Goal: Find specific page/section: Find specific page/section

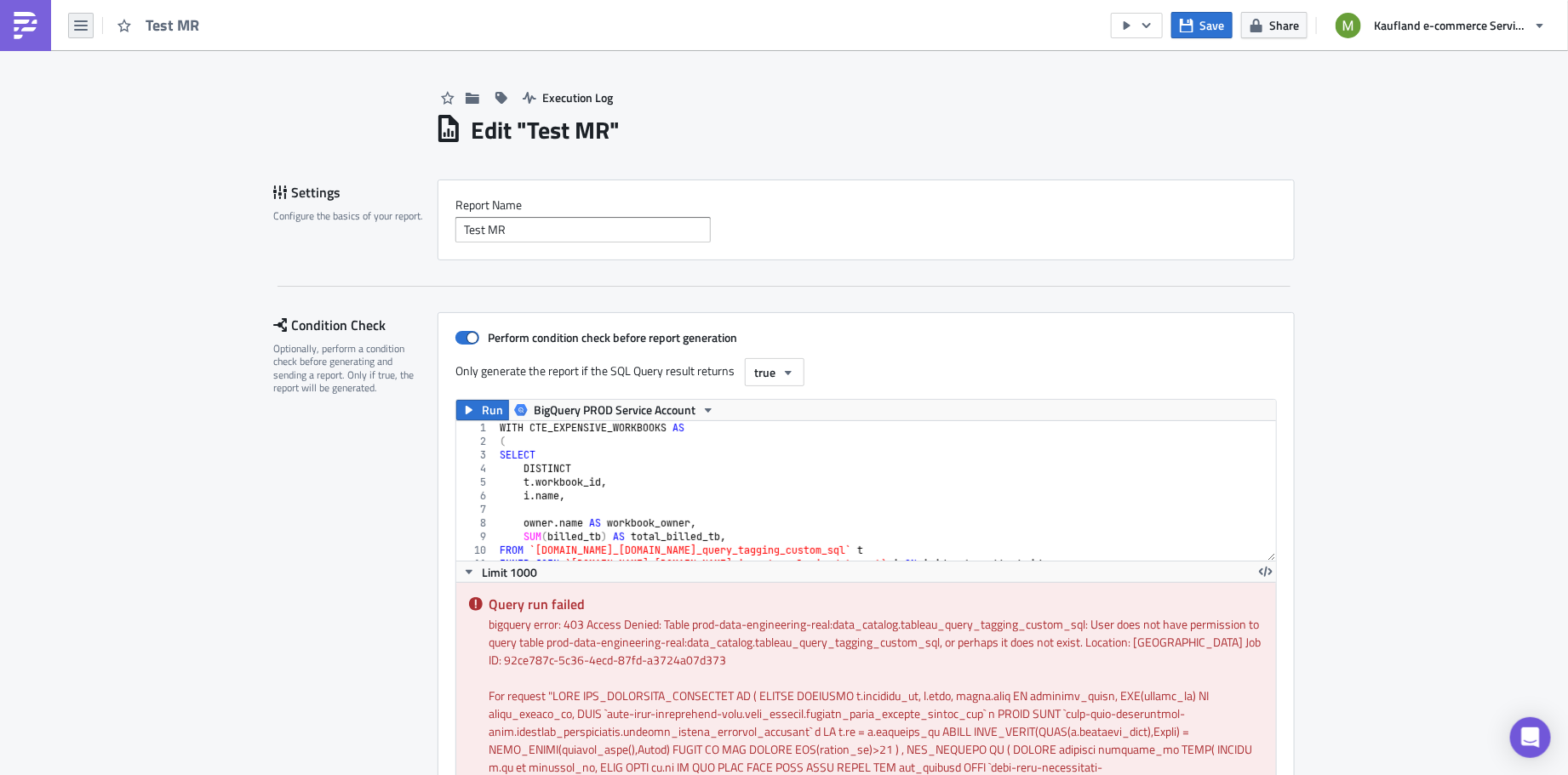
click at [91, 21] on button "button" at bounding box center [81, 25] width 25 height 25
click at [118, 81] on link "Home" at bounding box center [144, 92] width 145 height 25
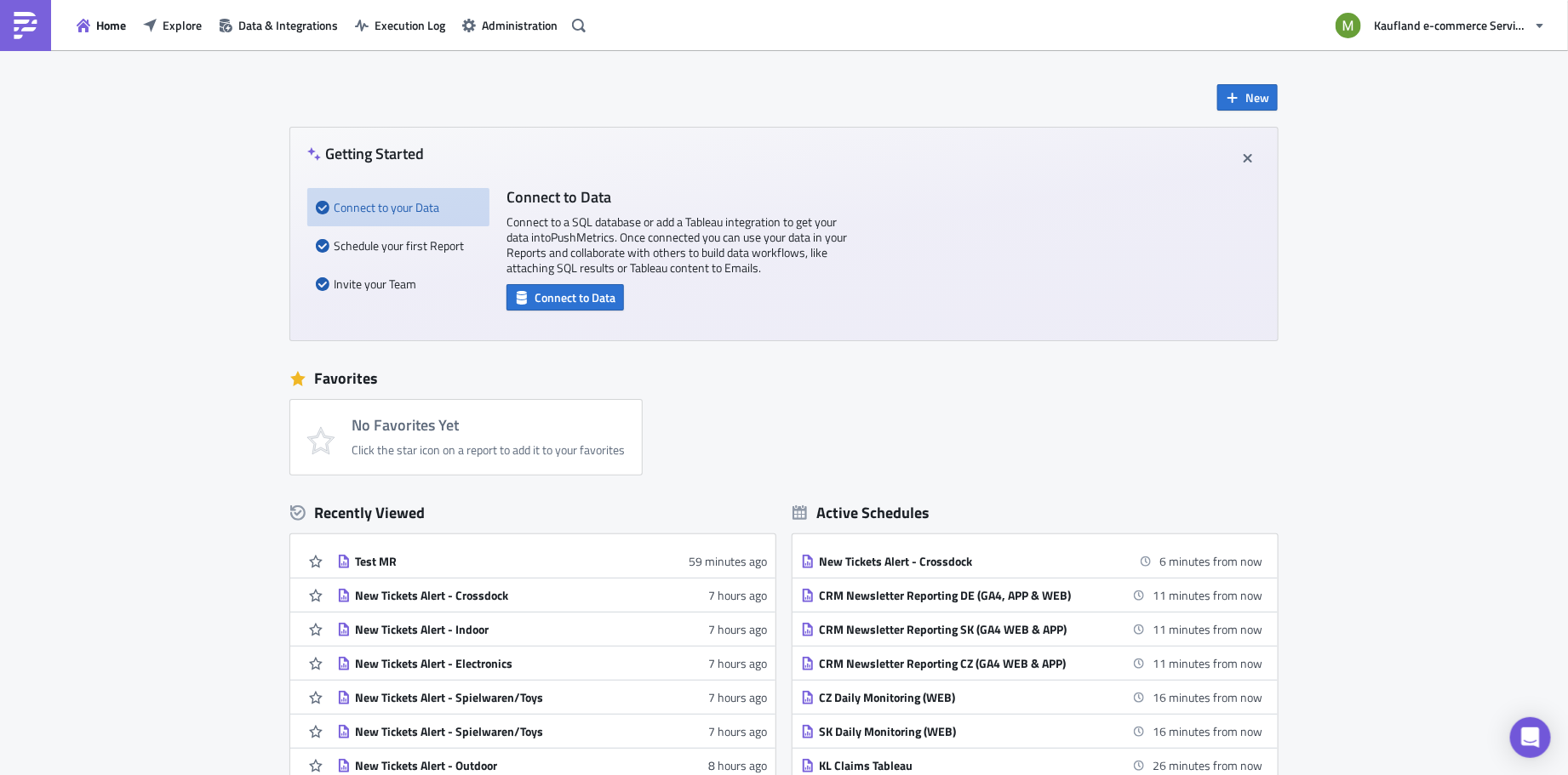
click at [903, 87] on div "New Getting Started Connect to your Data Schedule your first Report Invite your…" at bounding box center [784, 422] width 1022 height 742
click at [181, 29] on span "Explore" at bounding box center [182, 25] width 39 height 18
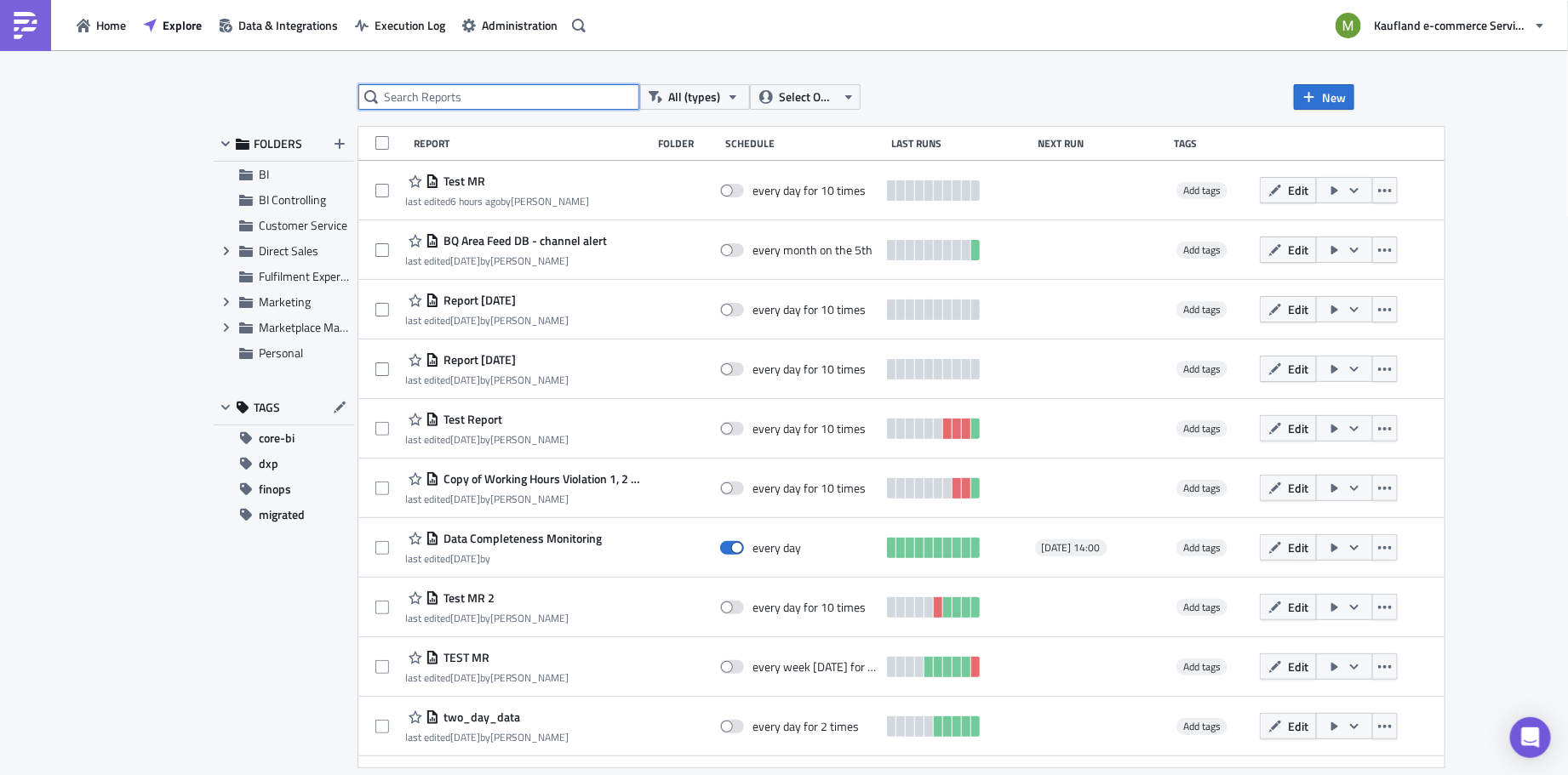
click at [530, 103] on input "text" at bounding box center [499, 97] width 280 height 25
paste input "Price Error Too Low Email"
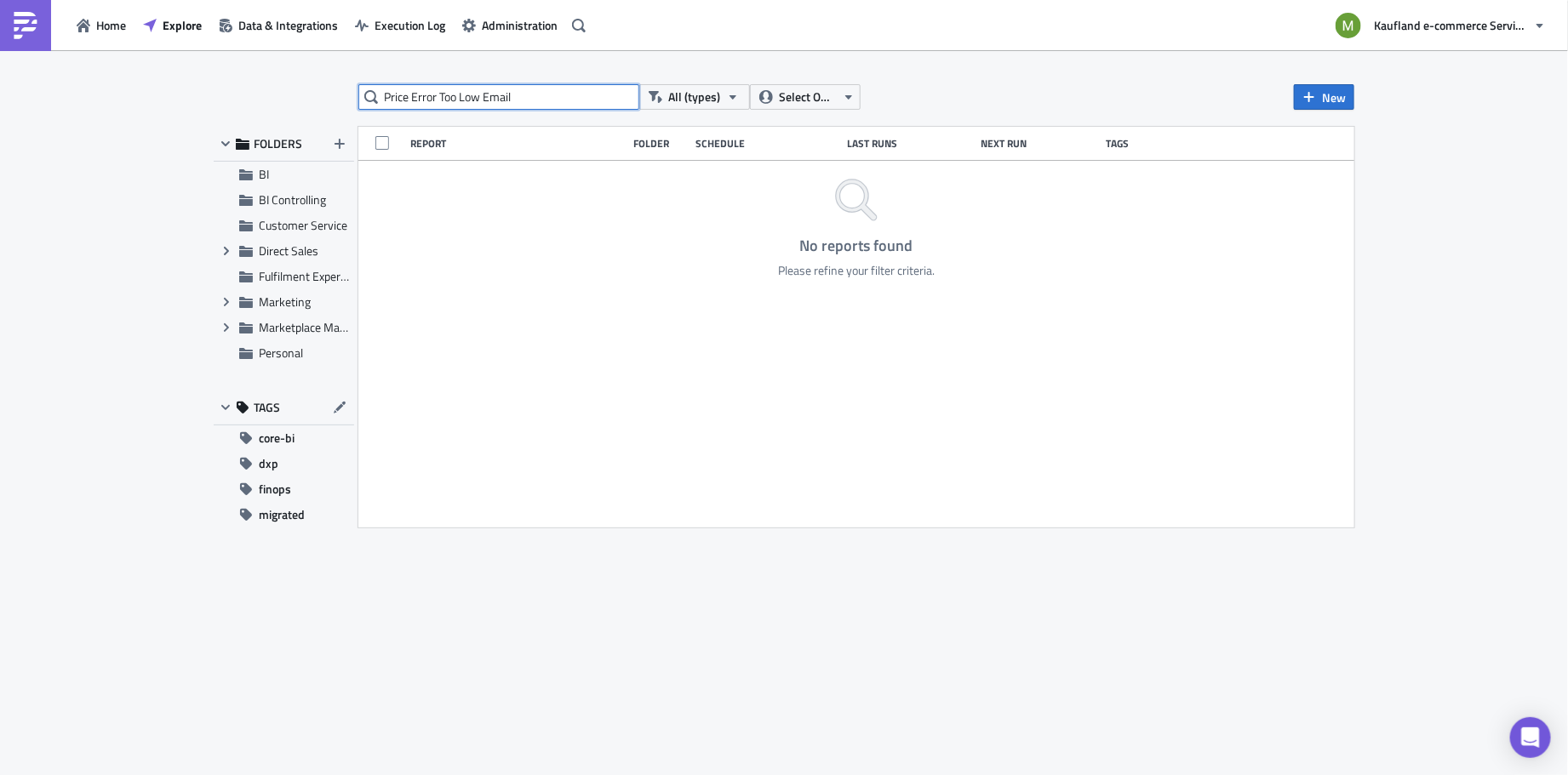
drag, startPoint x: 540, startPoint y: 100, endPoint x: 404, endPoint y: 98, distance: 136.0
click at [404, 98] on input "Price Error Too Low Email" at bounding box center [499, 97] width 280 height 25
type input "Price"
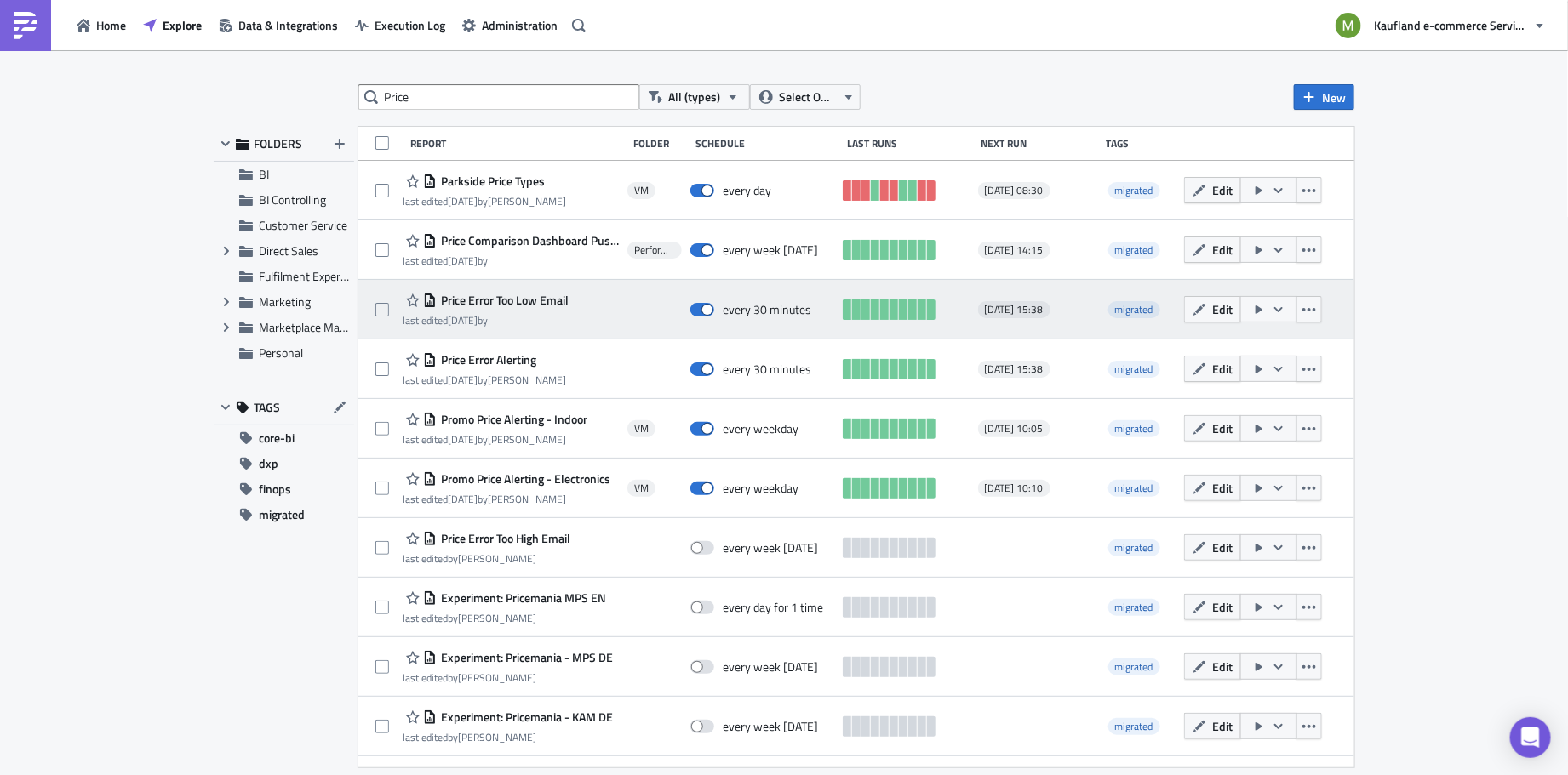
click at [562, 299] on span "Price Error Too Low Email" at bounding box center [502, 301] width 131 height 16
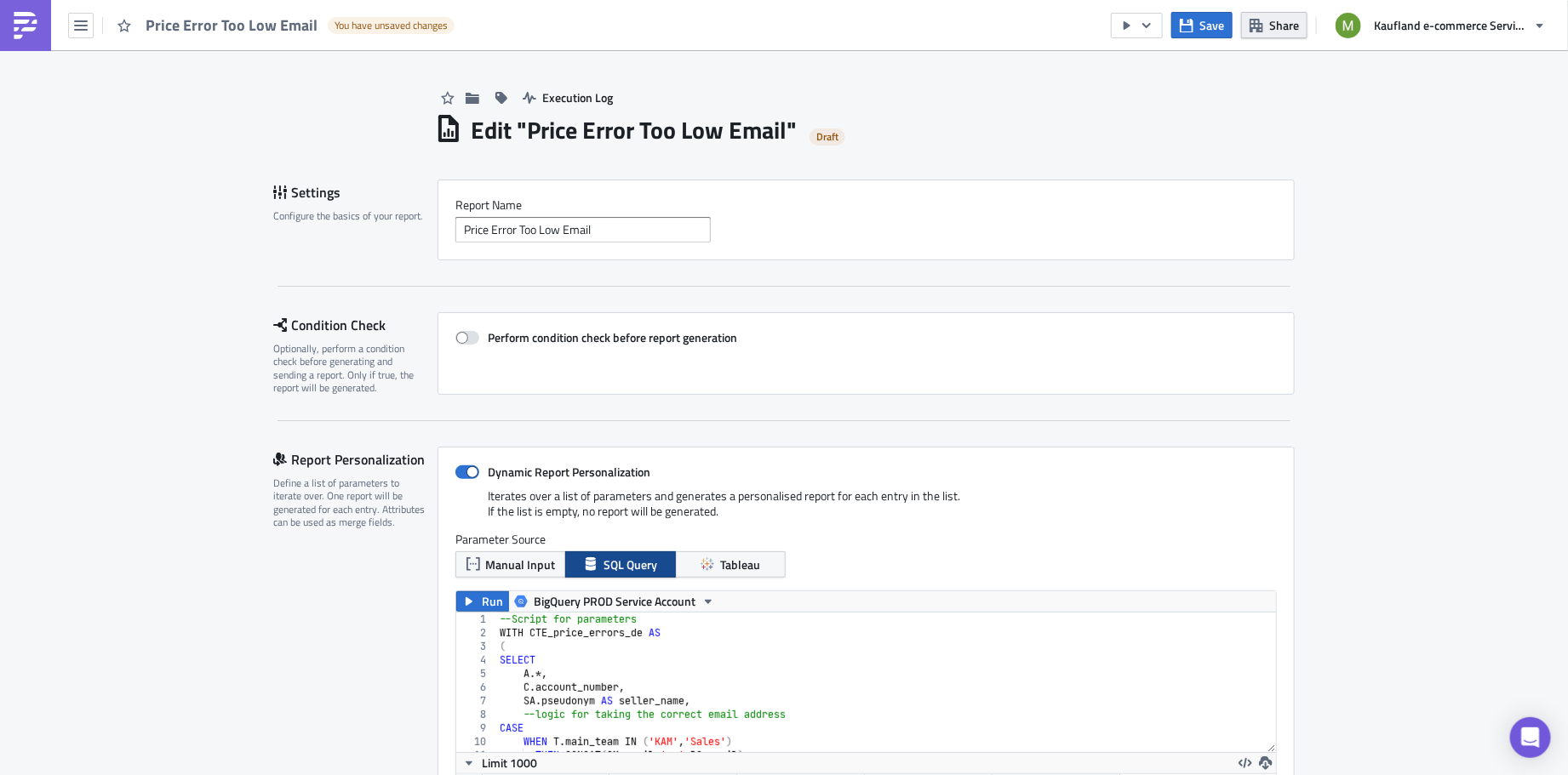
click at [1266, 23] on button "Share" at bounding box center [1274, 24] width 66 height 26
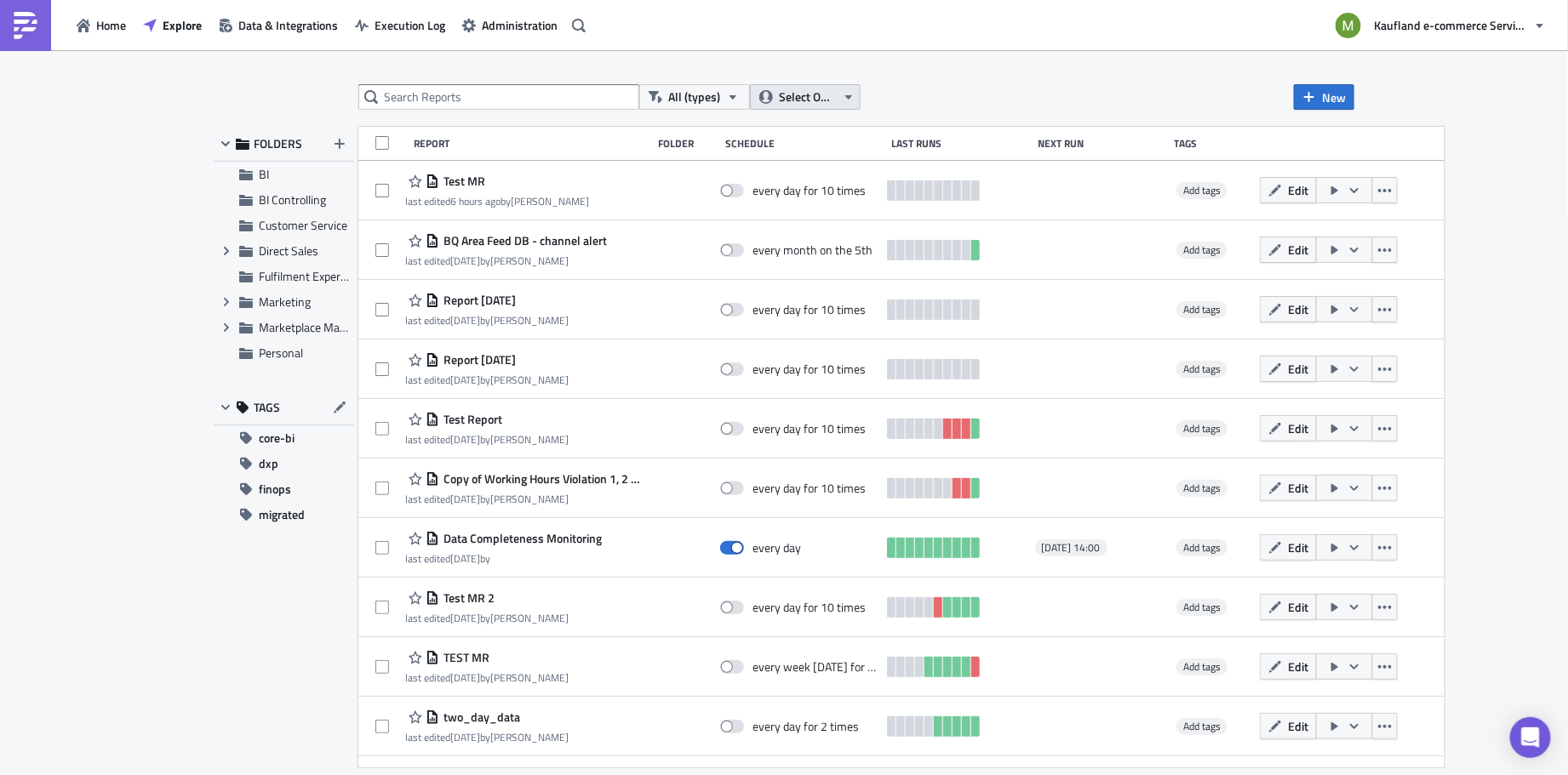
click at [821, 101] on span "Select Owner" at bounding box center [807, 96] width 57 height 18
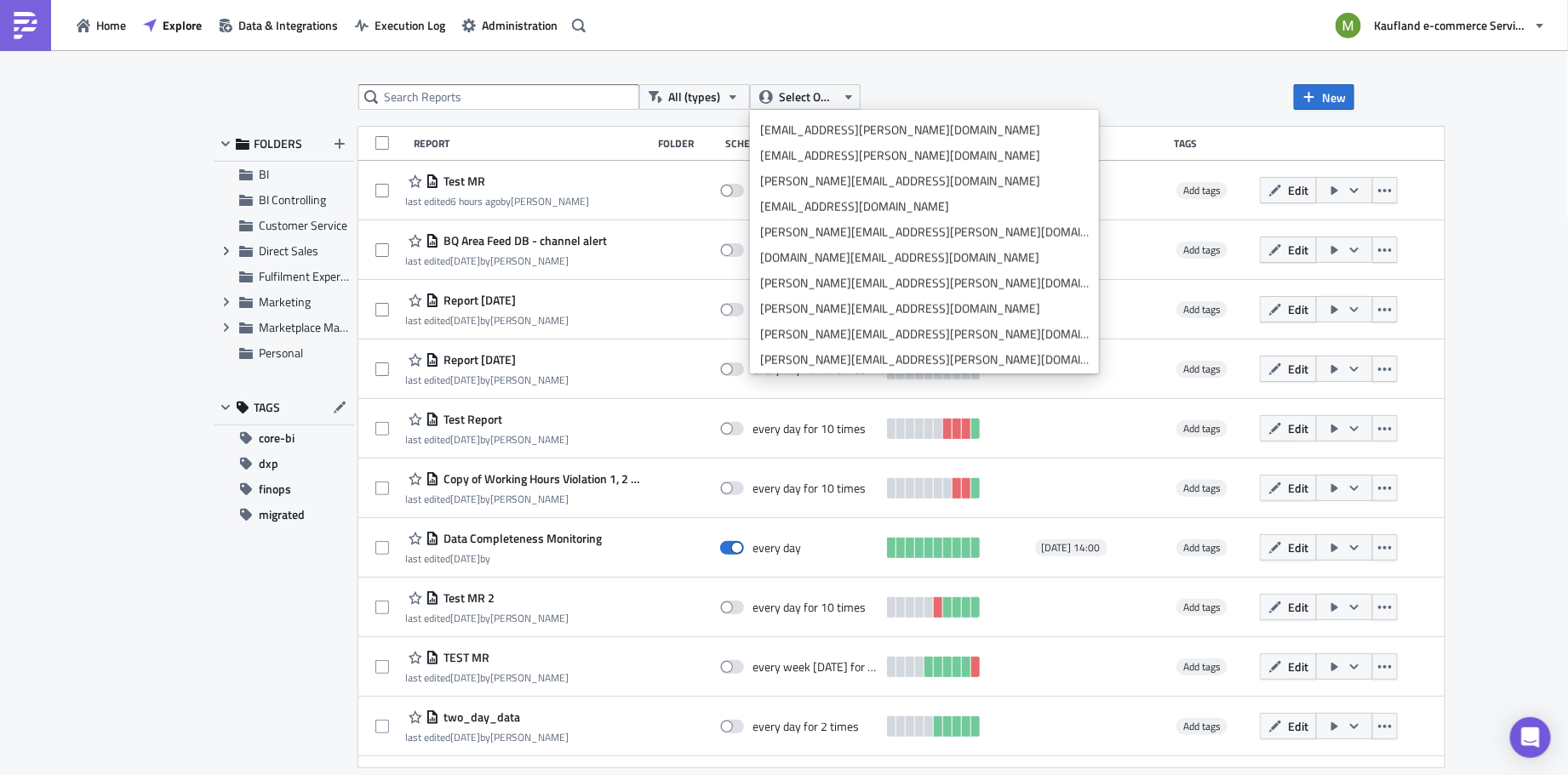
scroll to position [6127, 0]
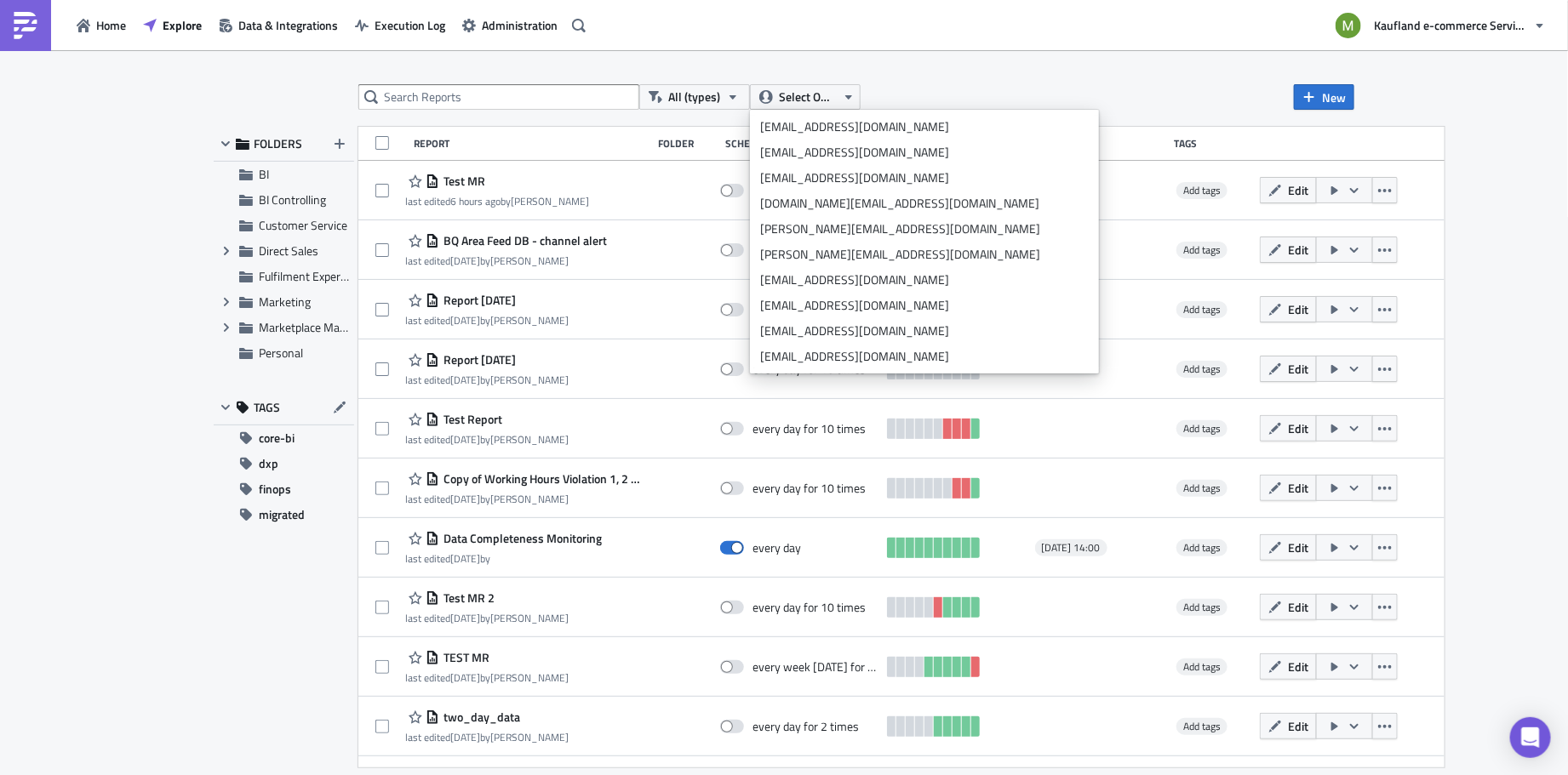
click at [597, 98] on input "text" at bounding box center [499, 97] width 280 height 25
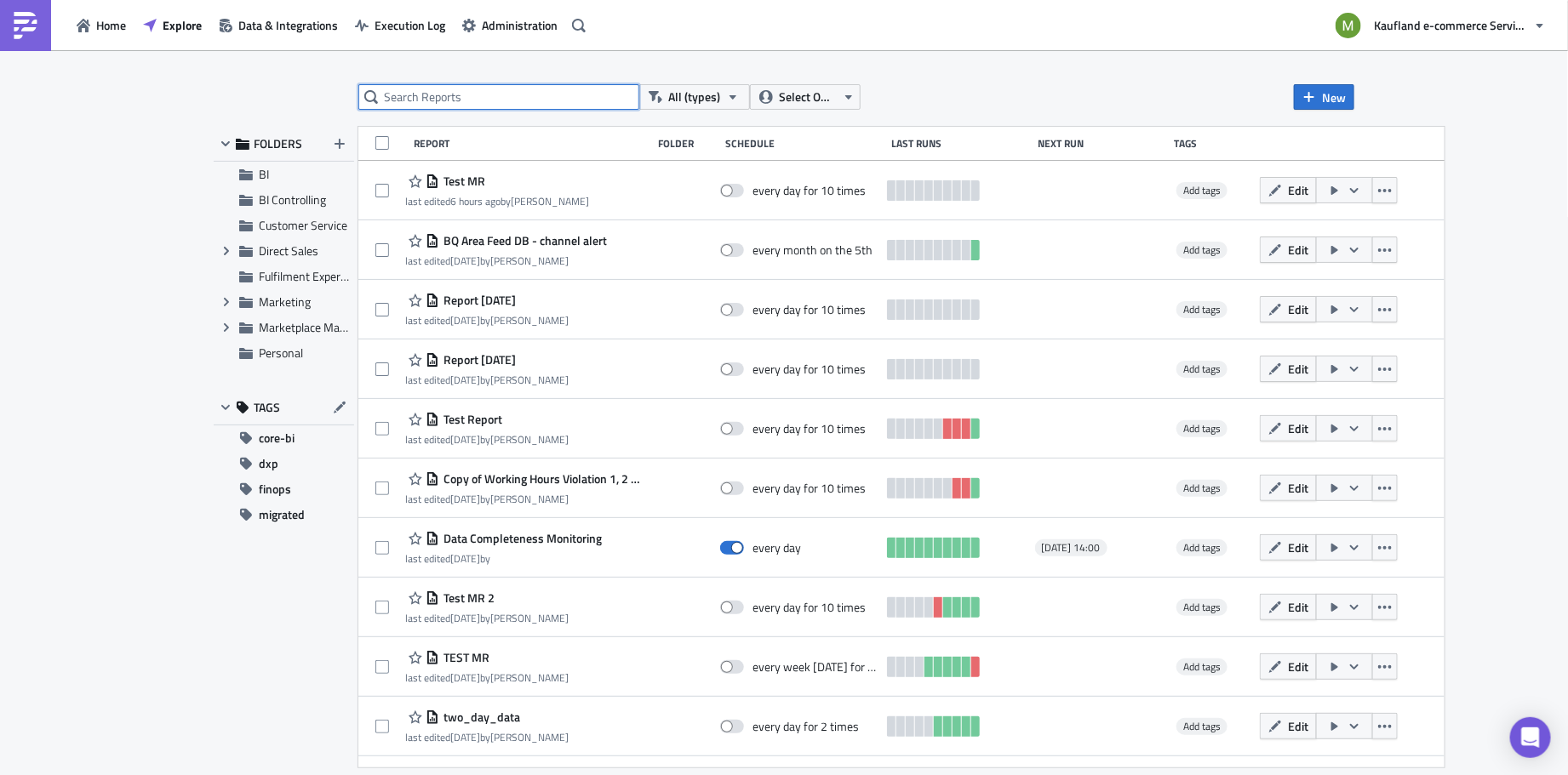
click at [597, 98] on input "text" at bounding box center [499, 97] width 280 height 25
type input "price"
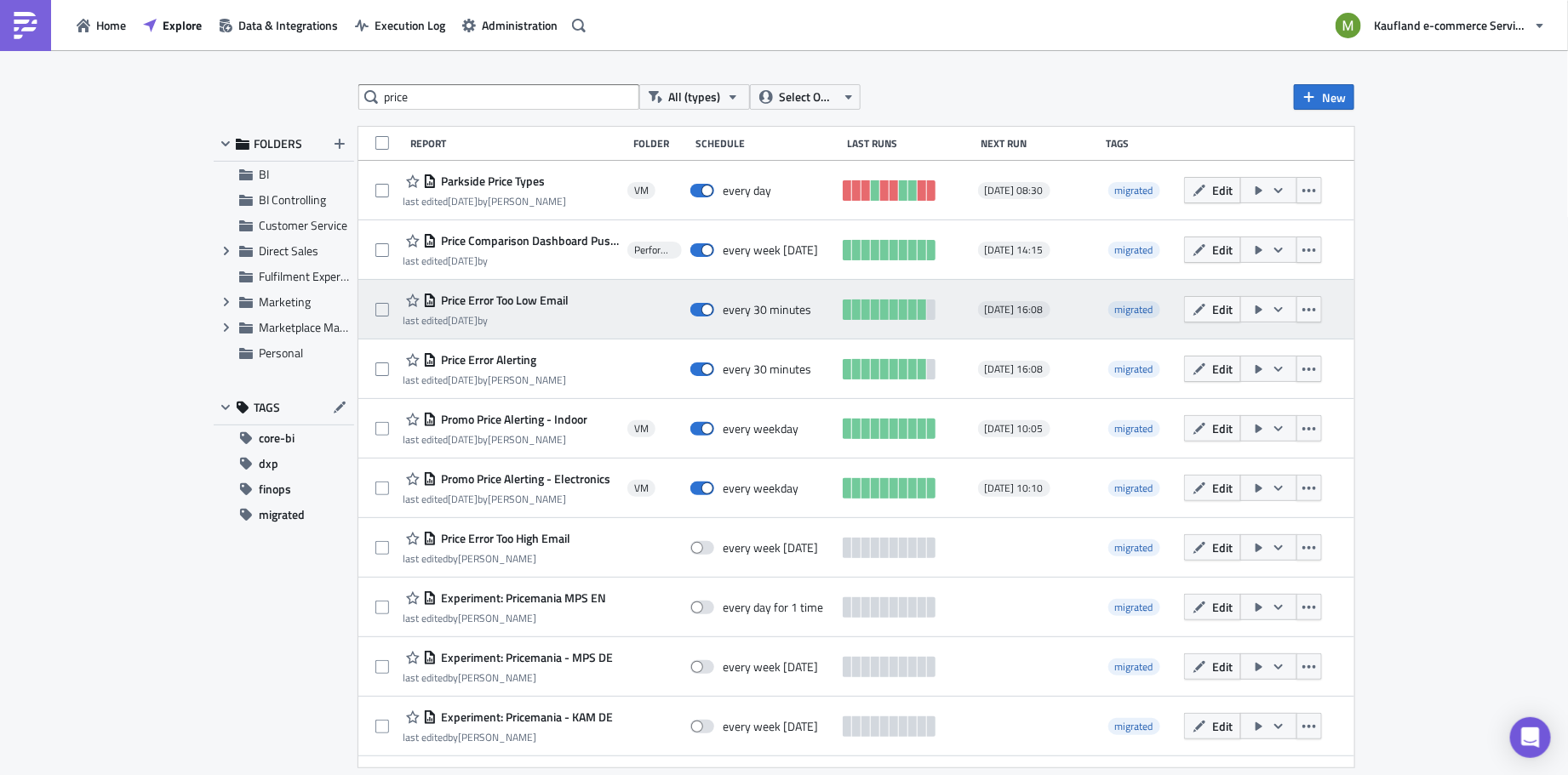
click at [487, 299] on span "Price Error Too Low Email" at bounding box center [502, 301] width 131 height 16
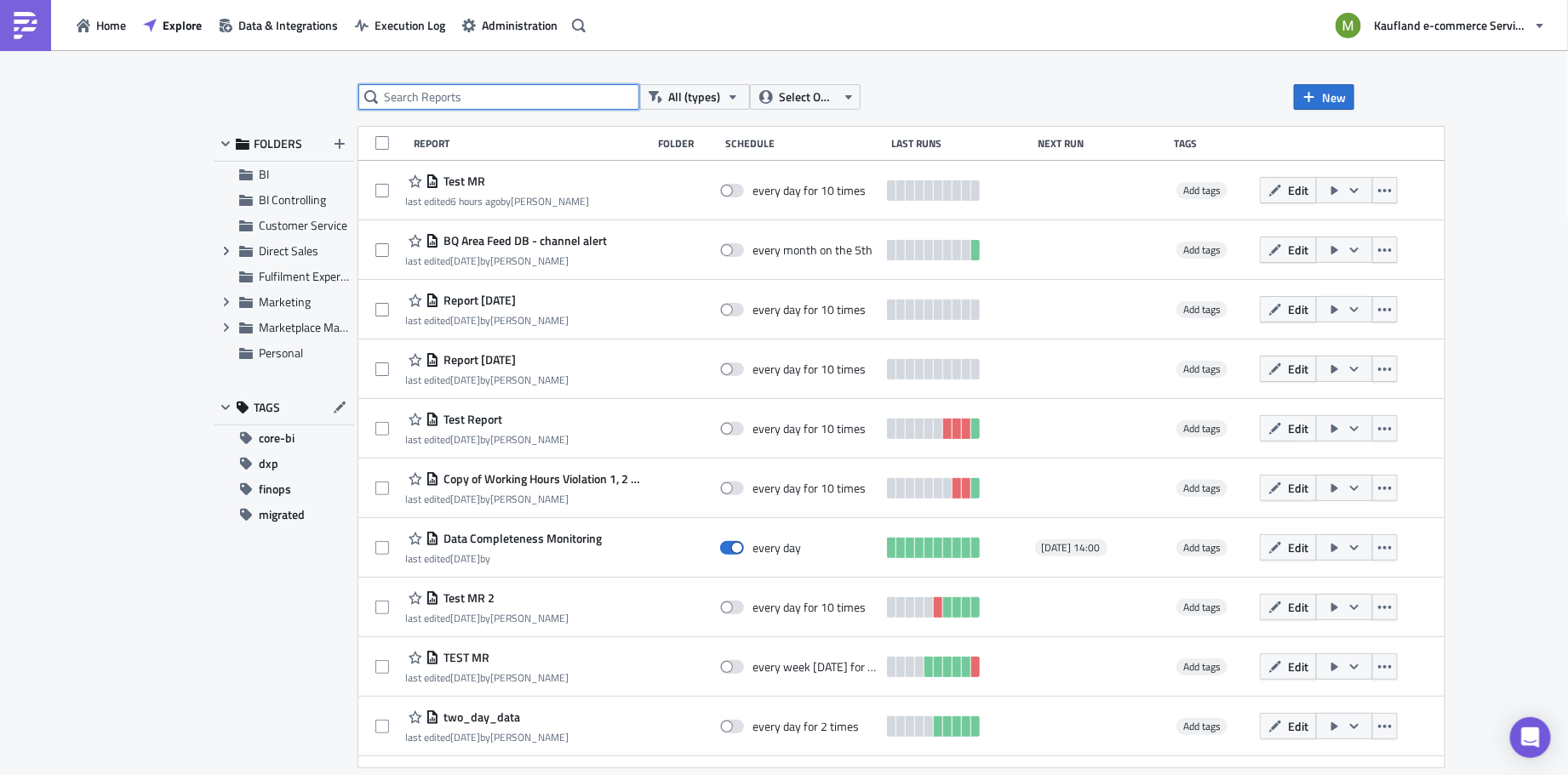
click at [473, 98] on input "text" at bounding box center [499, 97] width 280 height 25
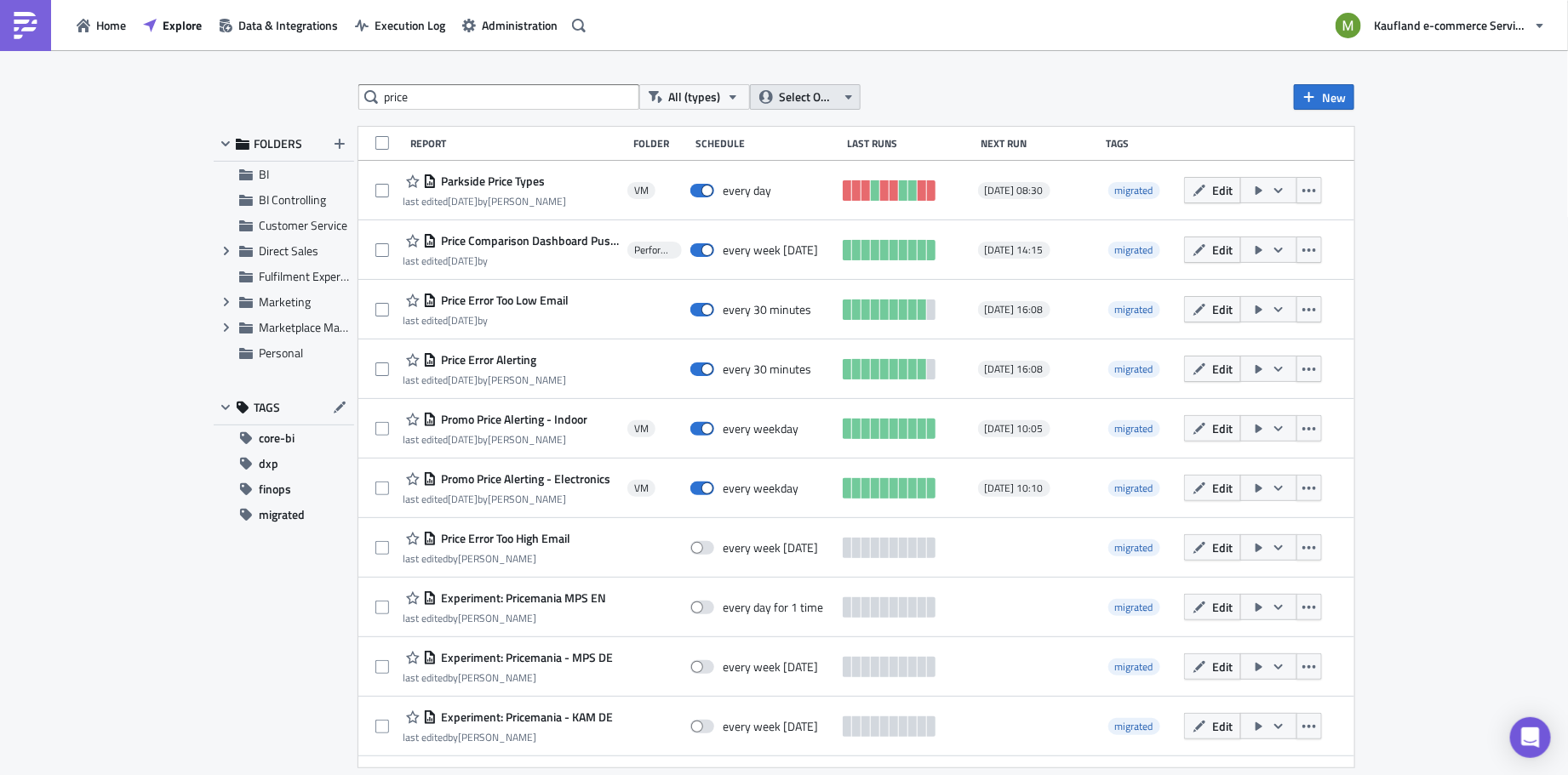
click at [829, 99] on span "Select Owner" at bounding box center [807, 96] width 57 height 18
click at [1033, 81] on div "price All (types) Select Owner New FOLDERS BI BI Controlling Customer Service E…" at bounding box center [784, 414] width 1568 height 727
click at [443, 99] on input "price" at bounding box center [499, 97] width 280 height 25
type input "p"
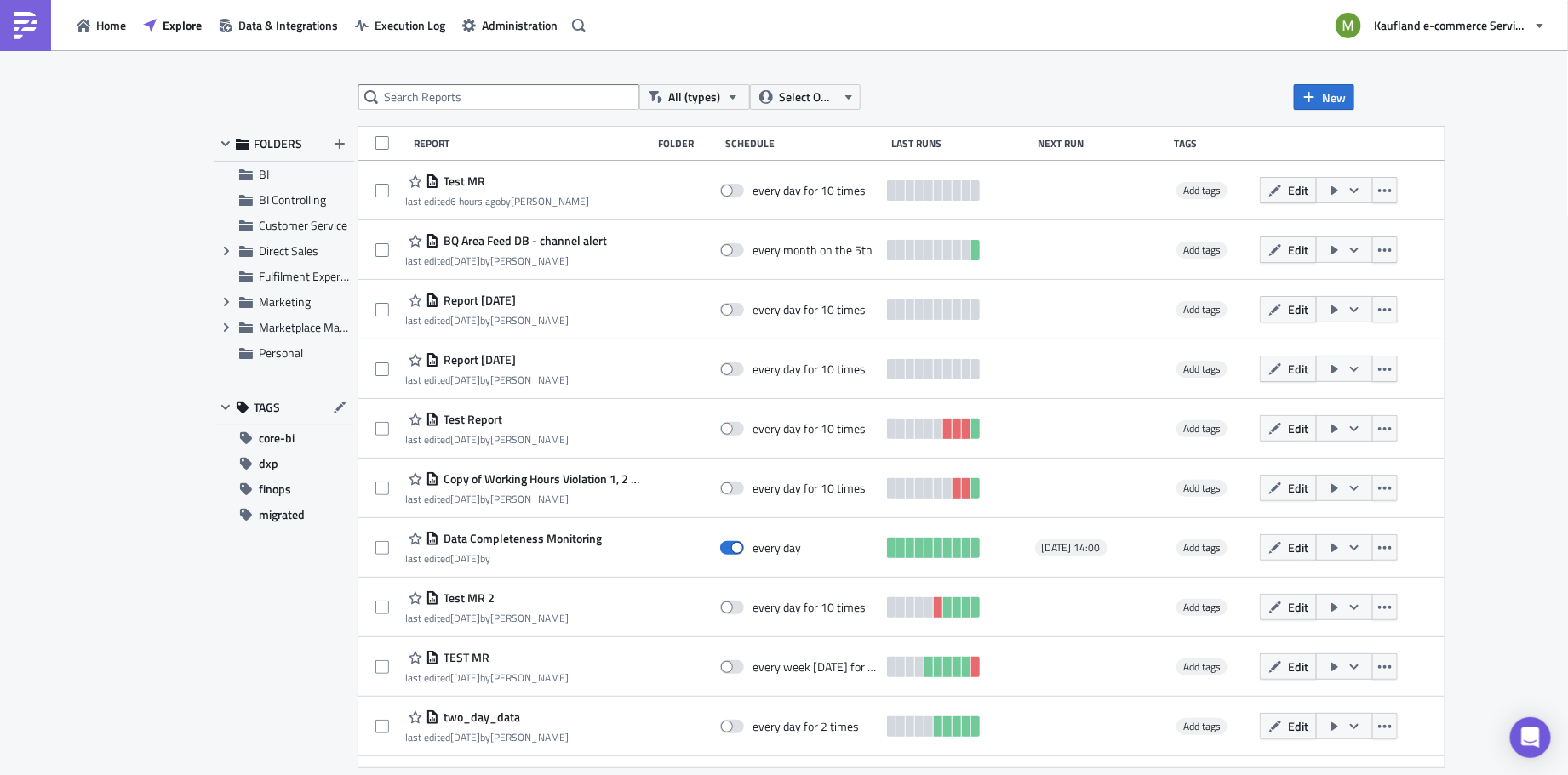
click at [267, 65] on div "All (types) Select Owner New FOLDERS BI BI Controlling Customer Service Expand …" at bounding box center [784, 414] width 1568 height 727
